Goal: Information Seeking & Learning: Learn about a topic

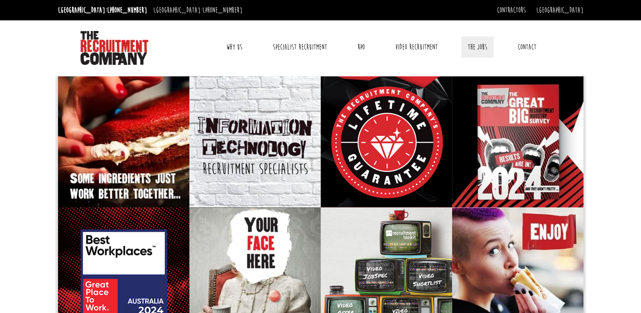
click at [494, 49] on link "The Jobs" at bounding box center [477, 46] width 32 height 21
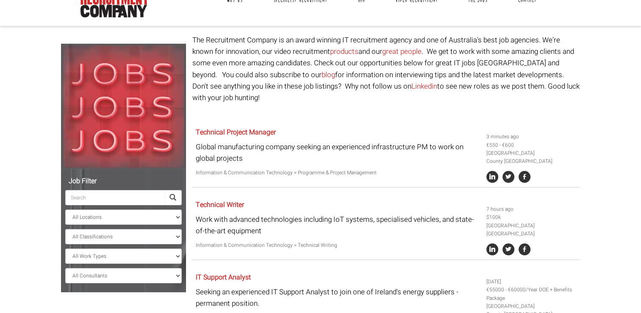
scroll to position [110, 0]
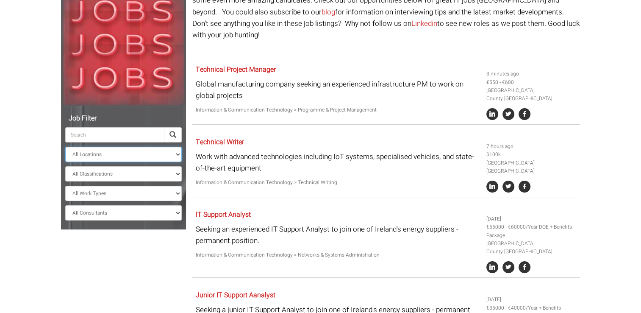
click at [159, 156] on select "All Locations Sydney Melbourne Ireland Sydney CBD Parramatta Circular Quay Nort…" at bounding box center [123, 154] width 117 height 15
select select "[GEOGRAPHIC_DATA]"
click at [65, 147] on select "All Locations [GEOGRAPHIC_DATA] [GEOGRAPHIC_DATA] [GEOGRAPHIC_DATA] [GEOGRAPHIC…" at bounding box center [123, 154] width 117 height 15
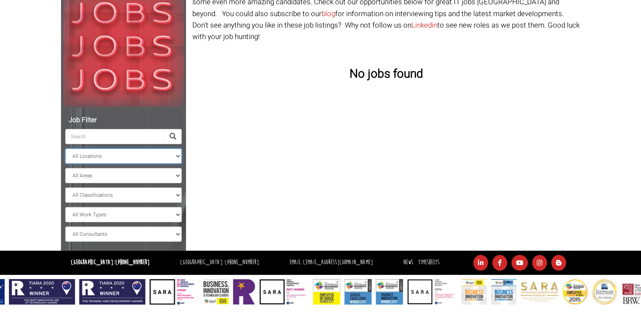
scroll to position [108, 0]
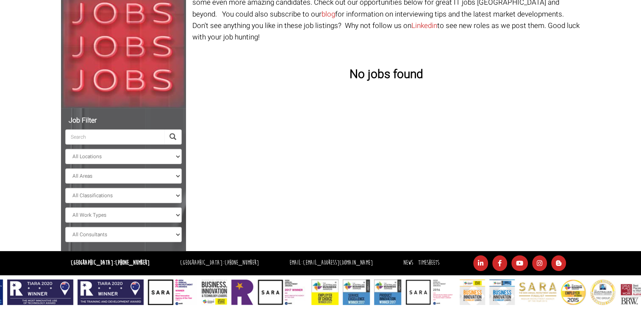
click at [591, 146] on body "[GEOGRAPHIC_DATA]: [PHONE_NUMBER] [GEOGRAPHIC_DATA]: [PHONE_NUMBER] Contractors…" at bounding box center [320, 98] width 641 height 413
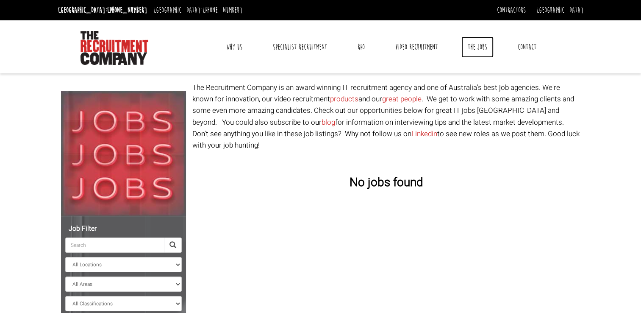
click at [473, 46] on link "The Jobs" at bounding box center [477, 46] width 32 height 21
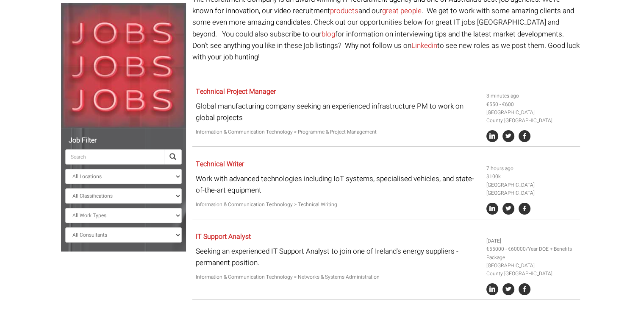
scroll to position [90, 0]
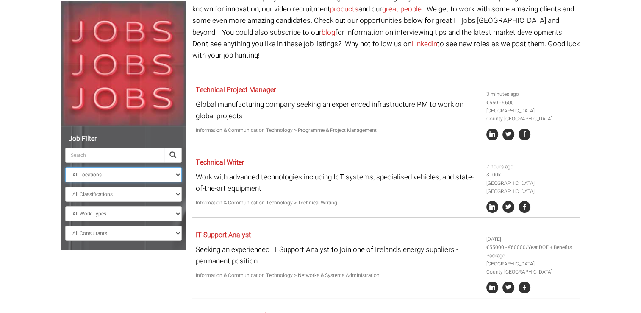
click at [167, 175] on select "All Locations Sydney Melbourne Ireland Sydney CBD Parramatta Circular Quay Nort…" at bounding box center [123, 174] width 117 height 15
click at [143, 240] on select "All Consultants Adam - , Infrastructure, Cloud & DevOps, Contract Amanda - , In…" at bounding box center [123, 232] width 117 height 15
click at [156, 240] on select "All Consultants Adam - , Infrastructure, Cloud & DevOps, Contract Amanda - , In…" at bounding box center [123, 232] width 117 height 15
click at [152, 212] on select "All Work Types Full Time Part Time Casual Contract / Temp" at bounding box center [123, 213] width 117 height 15
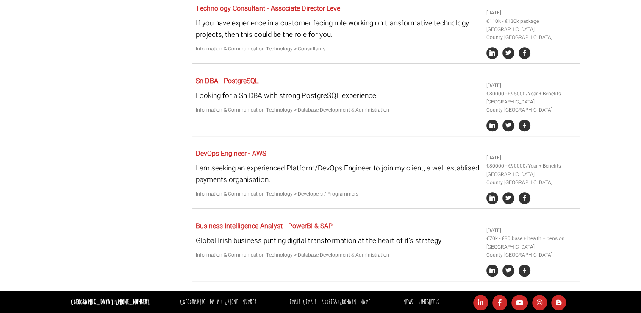
scroll to position [562, 0]
